Goal: Task Accomplishment & Management: Manage account settings

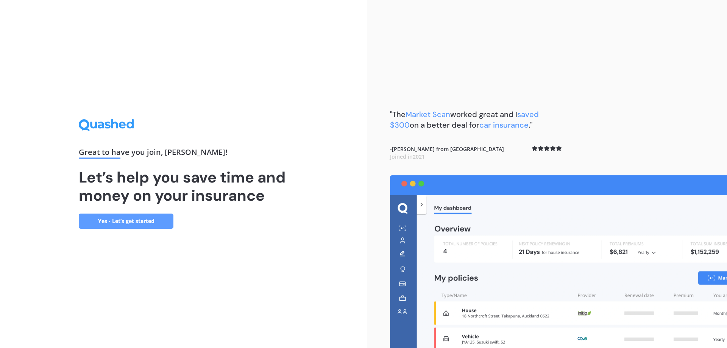
click at [135, 226] on link "Yes - Let’s get started" at bounding box center [126, 220] width 95 height 15
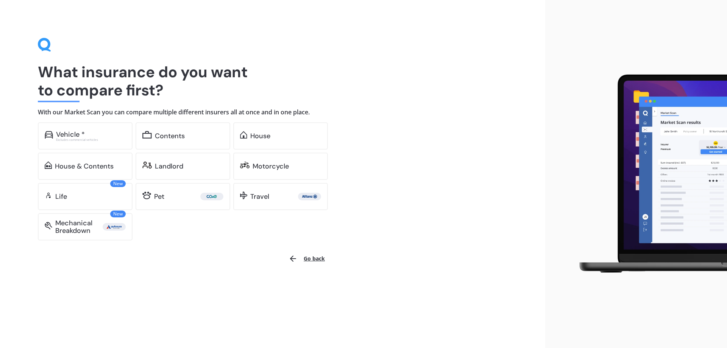
click at [309, 262] on button "Go back" at bounding box center [306, 258] width 45 height 18
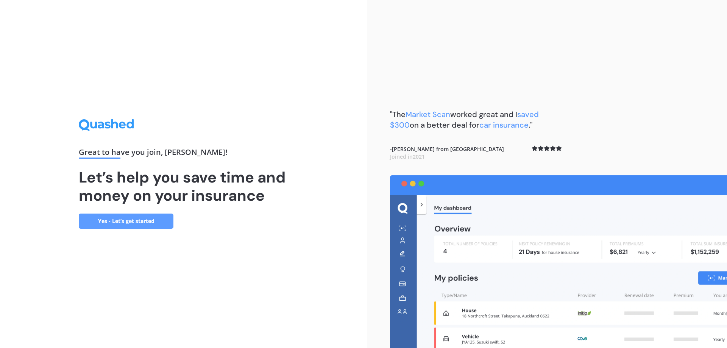
click at [129, 225] on link "Yes - Let’s get started" at bounding box center [126, 220] width 95 height 15
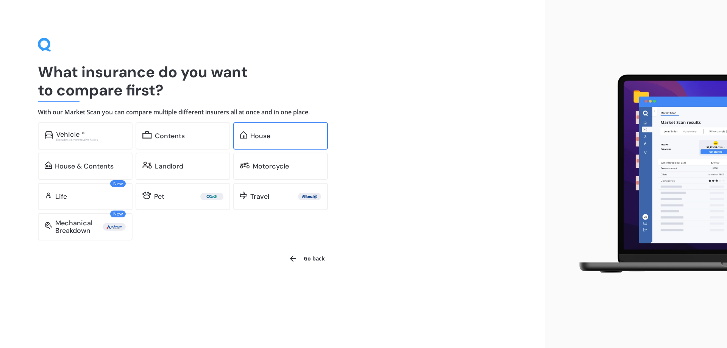
click at [265, 136] on div "House" at bounding box center [260, 136] width 20 height 8
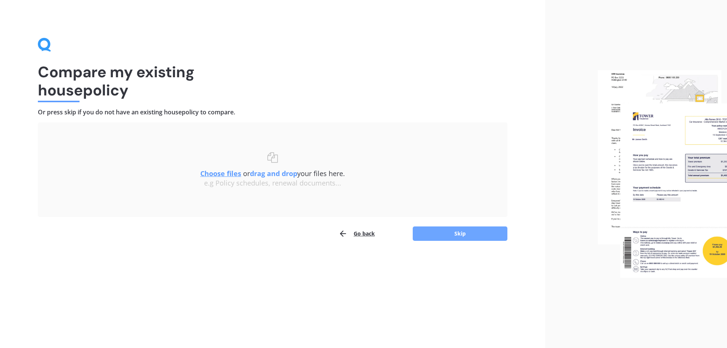
click at [435, 232] on button "Skip" at bounding box center [460, 233] width 95 height 14
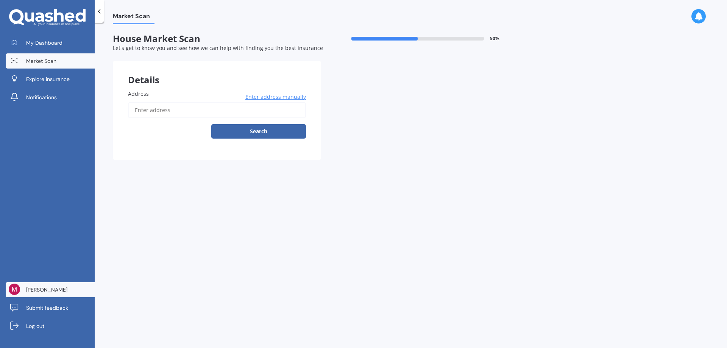
click at [42, 292] on span "[PERSON_NAME]" at bounding box center [46, 290] width 41 height 8
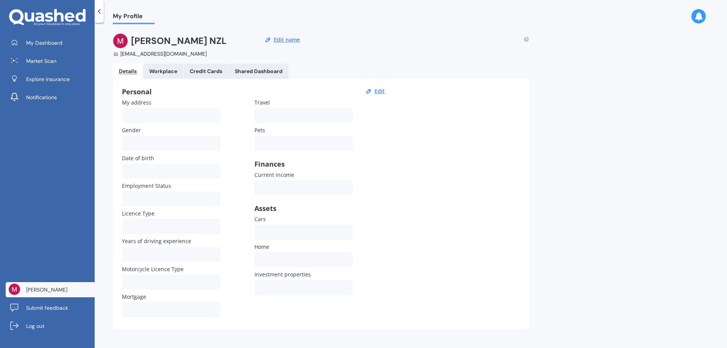
click at [580, 309] on div "My Profile [PERSON_NAME] [EMAIL_ADDRESS][DOMAIN_NAME] Edit name Details Workpla…" at bounding box center [411, 186] width 632 height 325
drag, startPoint x: 513, startPoint y: 237, endPoint x: 457, endPoint y: 215, distance: 60.4
click at [514, 237] on div "Personal Edit My address Gender [DEMOGRAPHIC_DATA] [DEMOGRAPHIC_DATA] Date of b…" at bounding box center [321, 204] width 416 height 251
drag, startPoint x: 165, startPoint y: 73, endPoint x: 156, endPoint y: 71, distance: 8.5
click at [165, 73] on div "Workplace" at bounding box center [163, 71] width 28 height 6
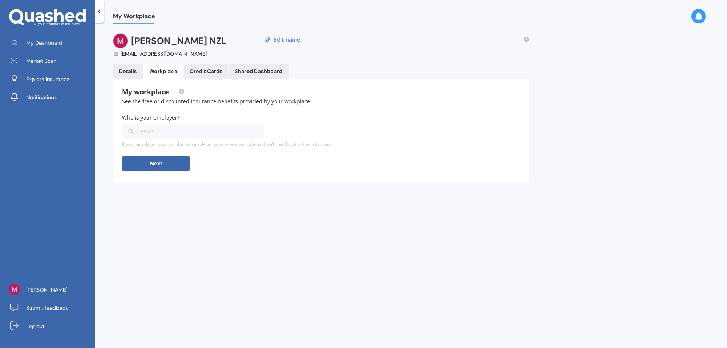
click at [123, 64] on link "Details" at bounding box center [128, 71] width 30 height 15
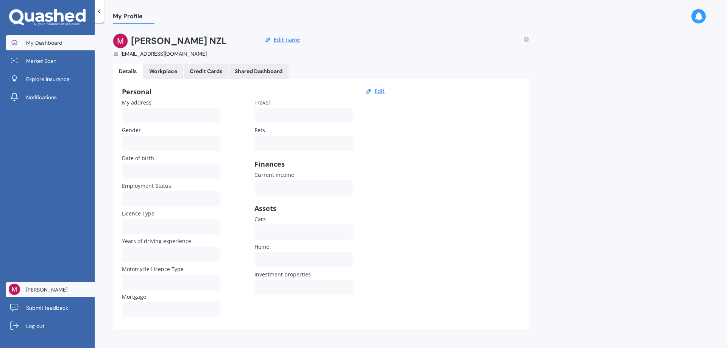
click at [49, 41] on span "My Dashboard" at bounding box center [44, 43] width 36 height 8
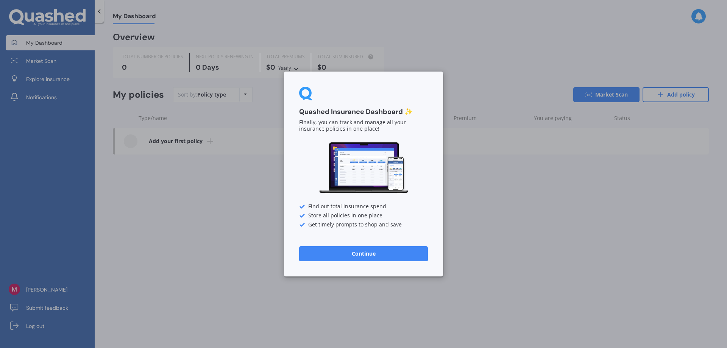
click at [383, 255] on button "Continue" at bounding box center [363, 253] width 129 height 15
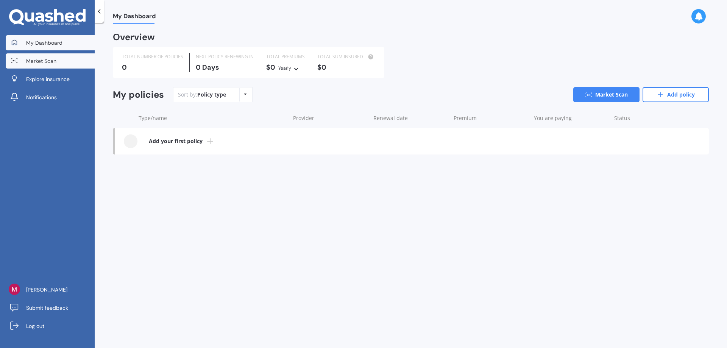
click at [55, 66] on link "Market Scan" at bounding box center [50, 60] width 89 height 15
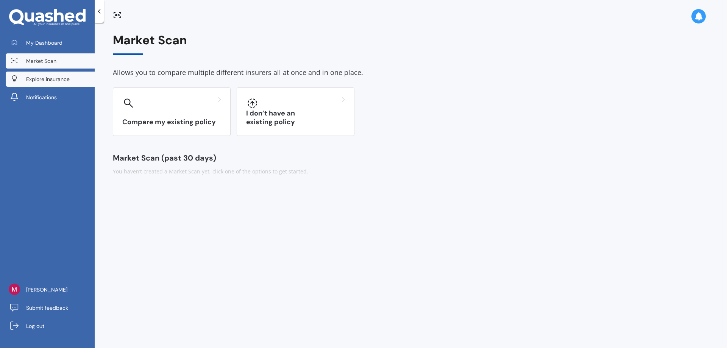
click at [55, 81] on span "Explore insurance" at bounding box center [48, 79] width 44 height 8
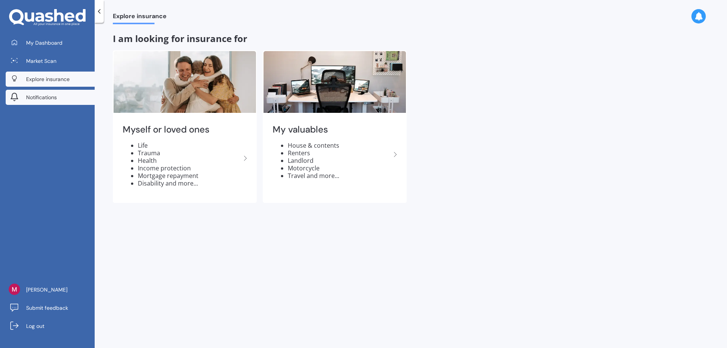
click at [42, 94] on span "Notifications" at bounding box center [41, 97] width 31 height 8
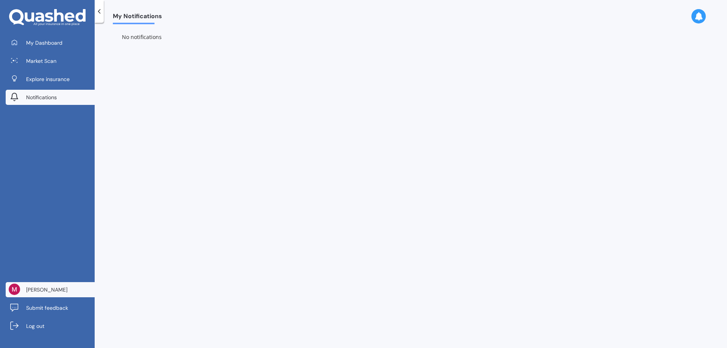
click at [33, 290] on span "[PERSON_NAME]" at bounding box center [46, 290] width 41 height 8
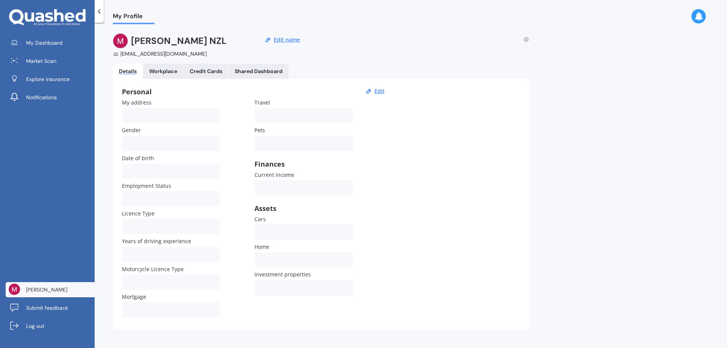
click at [556, 272] on div "My Profile [PERSON_NAME] [EMAIL_ADDRESS][DOMAIN_NAME] Edit name Details Workpla…" at bounding box center [411, 186] width 632 height 325
click at [22, 327] on link "Log out" at bounding box center [50, 325] width 89 height 15
